Goal: Information Seeking & Learning: Learn about a topic

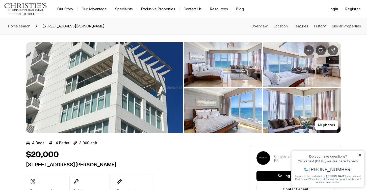
click at [145, 124] on img "View image gallery" at bounding box center [104, 87] width 157 height 91
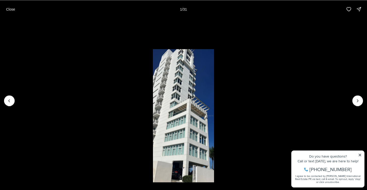
click at [352, 98] on li "1 of 31" at bounding box center [183, 100] width 367 height 165
click at [359, 101] on icon "Next slide" at bounding box center [357, 100] width 5 height 5
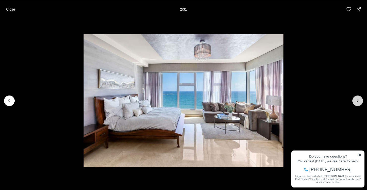
click at [359, 101] on icon "Next slide" at bounding box center [357, 100] width 5 height 5
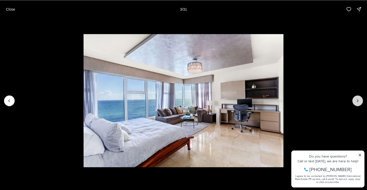
click at [359, 102] on icon "Next slide" at bounding box center [357, 100] width 5 height 5
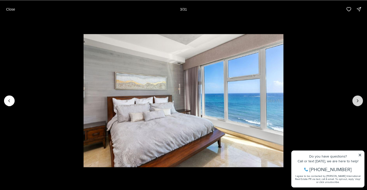
click at [359, 102] on icon "Next slide" at bounding box center [357, 100] width 5 height 5
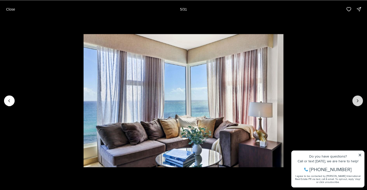
click at [359, 102] on icon "Next slide" at bounding box center [357, 100] width 5 height 5
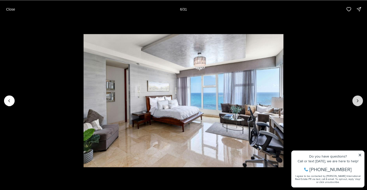
click at [359, 103] on icon "Next slide" at bounding box center [357, 100] width 5 height 5
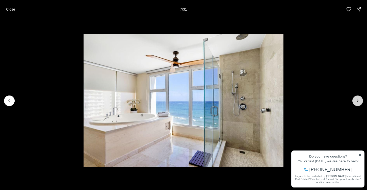
click at [360, 104] on button "Next slide" at bounding box center [357, 101] width 11 height 11
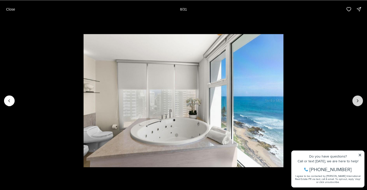
click at [360, 104] on button "Next slide" at bounding box center [357, 101] width 11 height 11
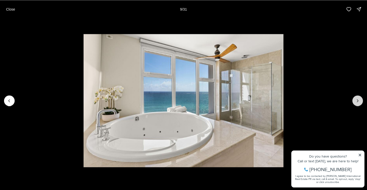
click at [360, 104] on button "Next slide" at bounding box center [357, 101] width 11 height 11
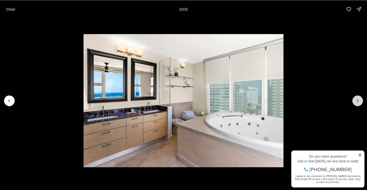
click at [360, 104] on button "Next slide" at bounding box center [357, 101] width 11 height 11
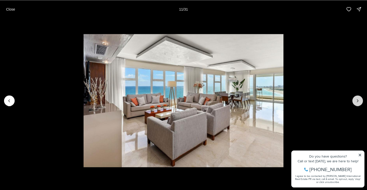
click at [360, 105] on button "Next slide" at bounding box center [357, 101] width 11 height 11
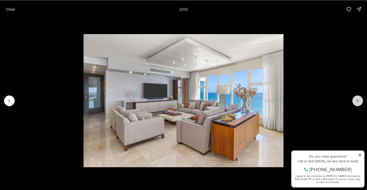
click at [360, 105] on button "Next slide" at bounding box center [357, 101] width 11 height 11
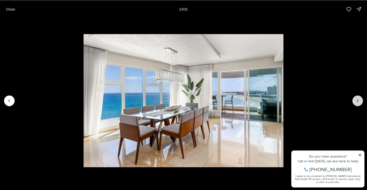
click at [360, 105] on button "Next slide" at bounding box center [357, 101] width 11 height 11
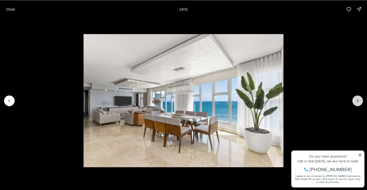
click at [360, 105] on button "Next slide" at bounding box center [357, 101] width 11 height 11
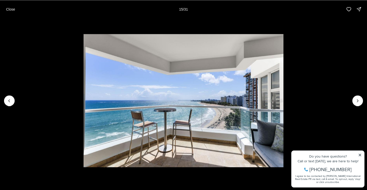
click at [360, 106] on li "15 of 31" at bounding box center [183, 100] width 367 height 165
click at [360, 105] on button "Next slide" at bounding box center [357, 101] width 11 height 11
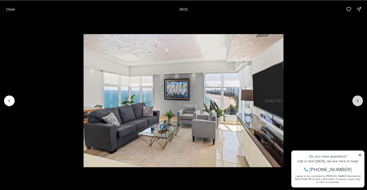
click at [360, 105] on button "Next slide" at bounding box center [357, 101] width 11 height 11
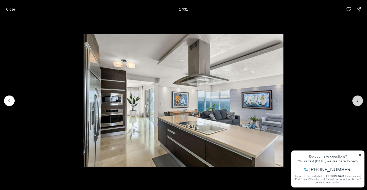
click at [360, 105] on button "Next slide" at bounding box center [357, 101] width 11 height 11
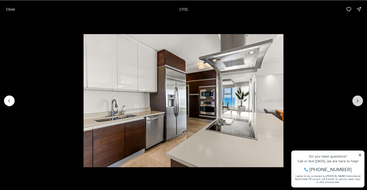
click at [360, 105] on button "Next slide" at bounding box center [357, 101] width 11 height 11
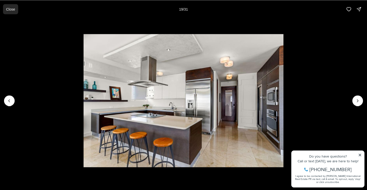
click at [15, 10] on button "Close" at bounding box center [10, 9] width 15 height 10
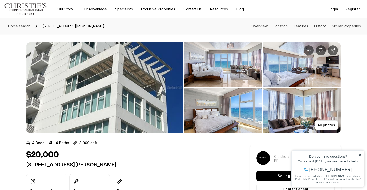
click at [360, 155] on icon at bounding box center [360, 156] width 4 height 4
